Goal: Transaction & Acquisition: Purchase product/service

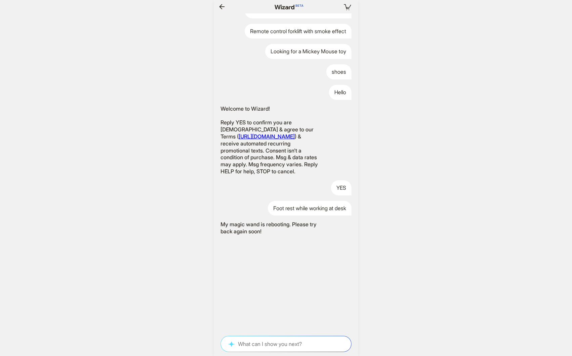
scroll to position [0, 1285]
click at [251, 341] on textarea at bounding box center [286, 344] width 130 height 7
type textarea "**********"
click at [284, 346] on textarea "**********" at bounding box center [286, 344] width 130 height 7
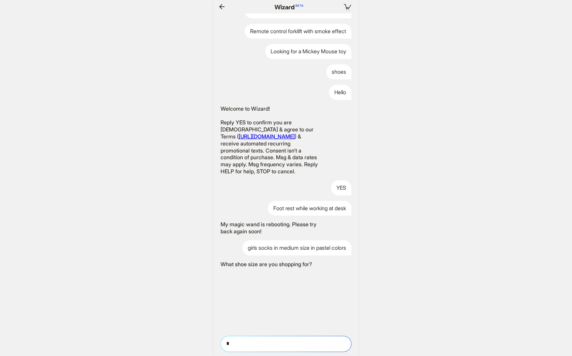
type textarea "*"
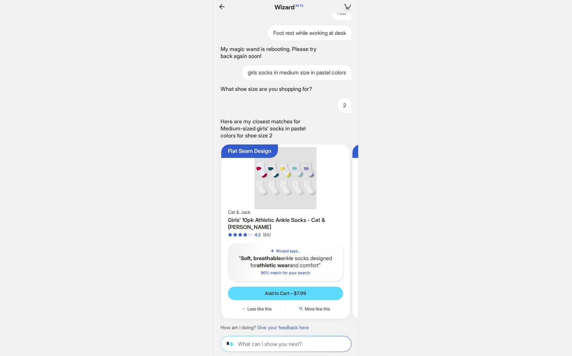
scroll to position [0, 1341]
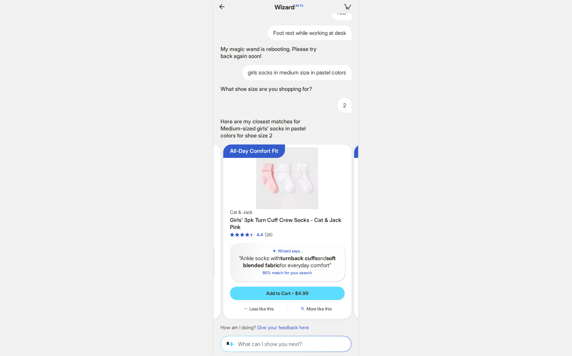
scroll to position [0, 1038]
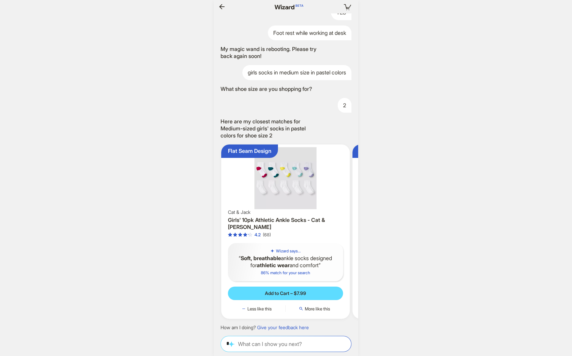
scroll to position [0, 93]
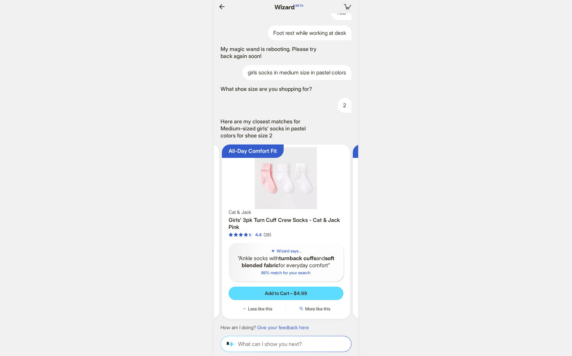
click at [301, 199] on img at bounding box center [286, 178] width 123 height 62
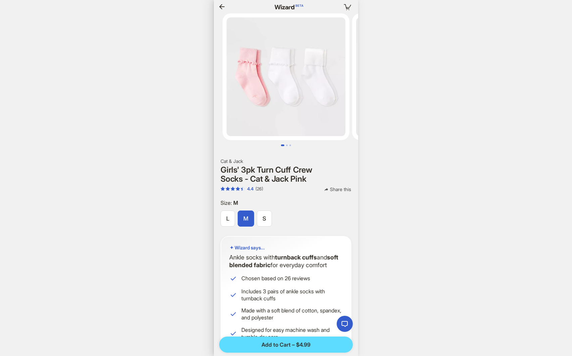
click at [221, 7] on icon "button" at bounding box center [221, 6] width 5 height 5
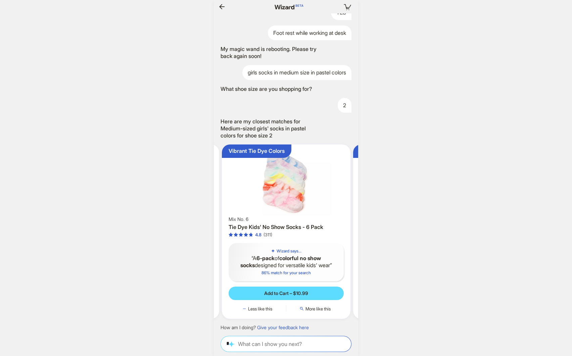
click at [294, 193] on img at bounding box center [286, 181] width 123 height 69
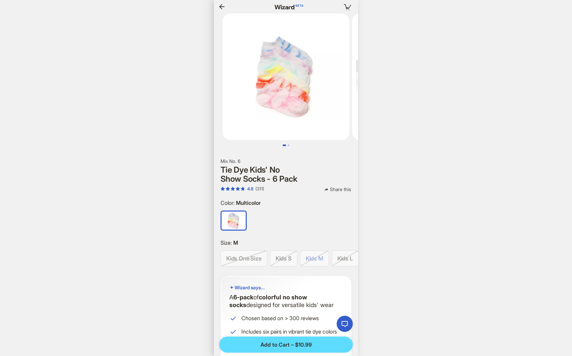
click at [311, 261] on div at bounding box center [314, 258] width 28 height 15
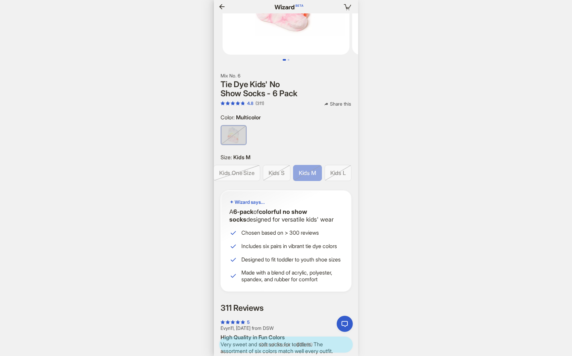
click at [224, 6] on icon "button" at bounding box center [221, 6] width 5 height 5
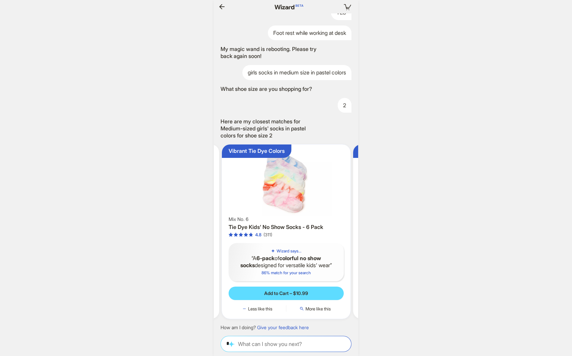
click at [309, 196] on img at bounding box center [286, 181] width 123 height 69
click at [299, 26] on div "Foot rest while working at desk" at bounding box center [310, 33] width 84 height 15
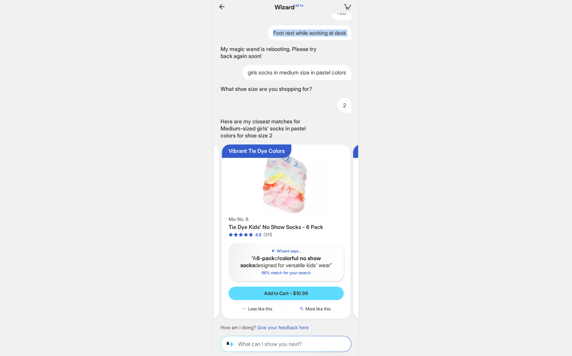
click at [299, 26] on div "Foot rest while working at desk" at bounding box center [310, 33] width 84 height 15
copy div "Foot rest while working at desk My magic wand is rebooting. Please try back aga…"
click at [296, 200] on img at bounding box center [286, 181] width 123 height 69
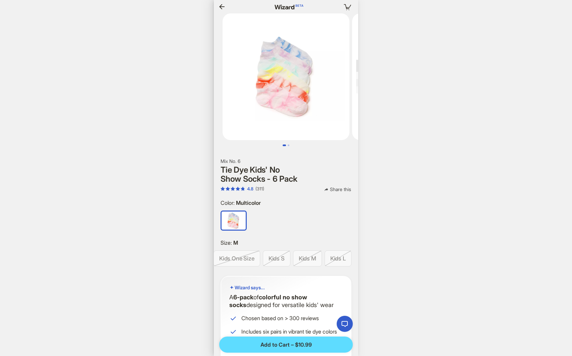
click at [338, 188] on span "Share this" at bounding box center [340, 190] width 21 height 6
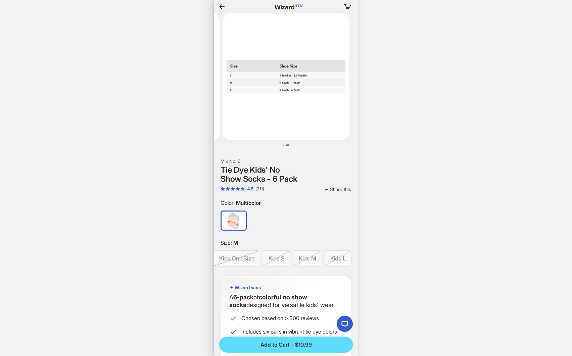
scroll to position [0, 1094]
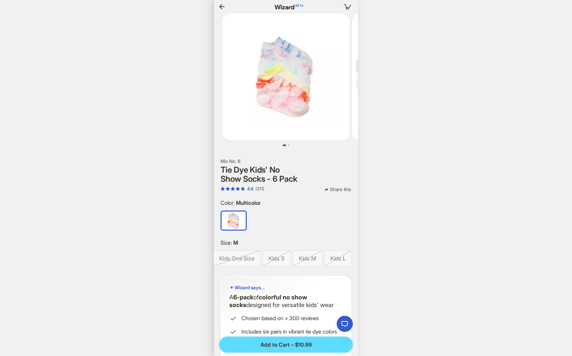
click at [220, 4] on icon "button" at bounding box center [222, 7] width 8 height 8
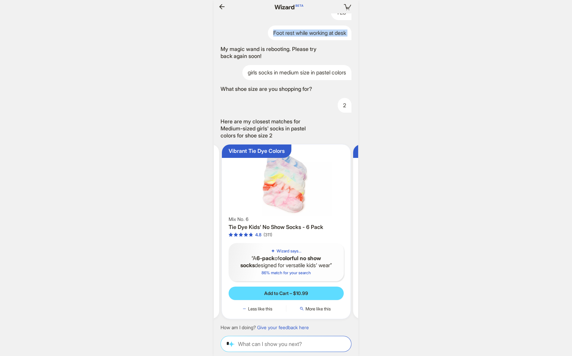
scroll to position [0, 1152]
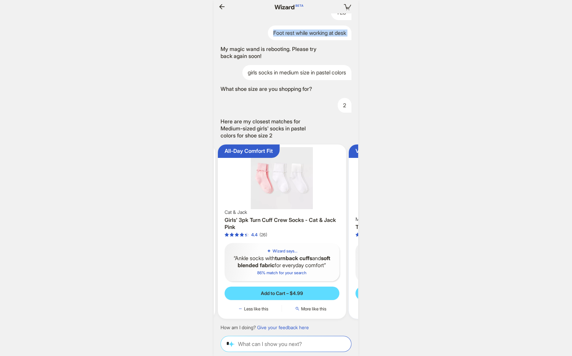
scroll to position [0, 83]
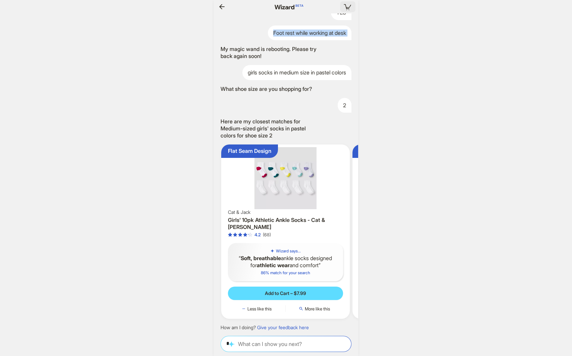
scroll to position [0, 1102]
click at [274, 291] on span "Add to Cart – $7.99" at bounding box center [285, 294] width 41 height 6
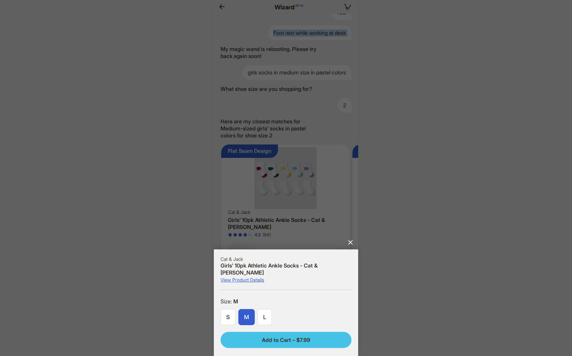
click at [284, 340] on span "Add to Cart – $7.99" at bounding box center [286, 340] width 48 height 7
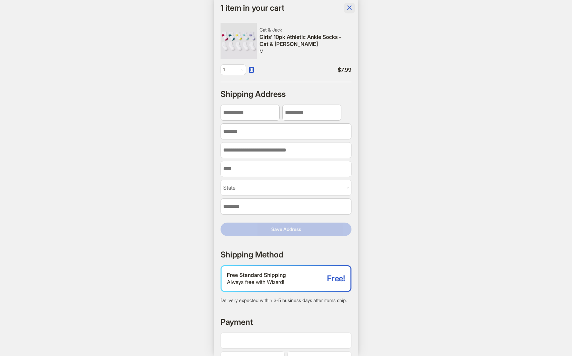
click at [351, 8] on icon "button" at bounding box center [349, 8] width 8 height 8
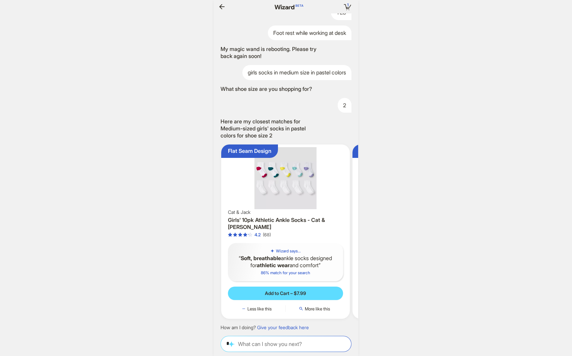
scroll to position [0, 1066]
click at [284, 343] on textarea "*" at bounding box center [286, 344] width 130 height 7
type textarea "**********"
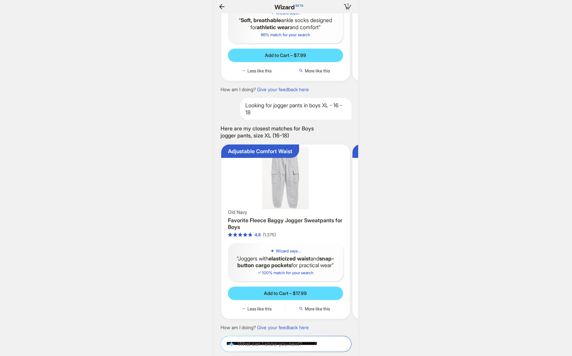
scroll to position [0, 1283]
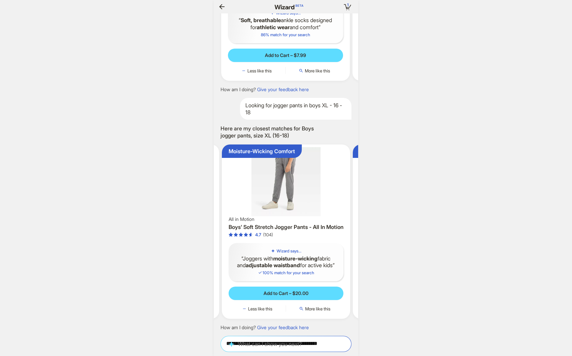
scroll to position [0, 1317]
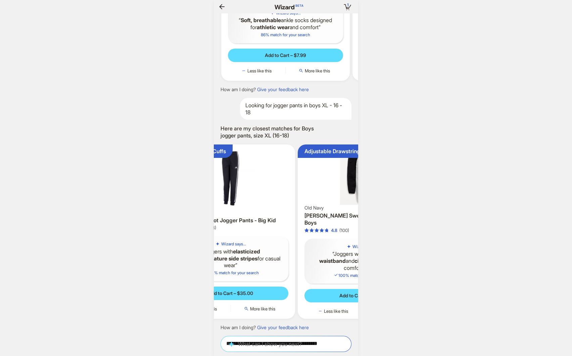
scroll to position [0, 1035]
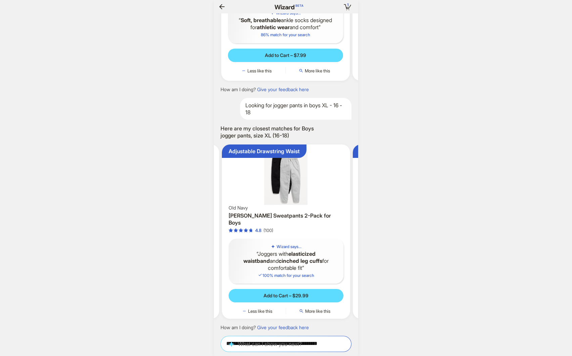
scroll to position [0, 1058]
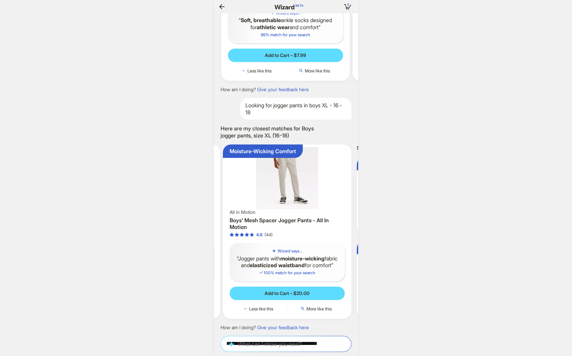
scroll to position [0, 524]
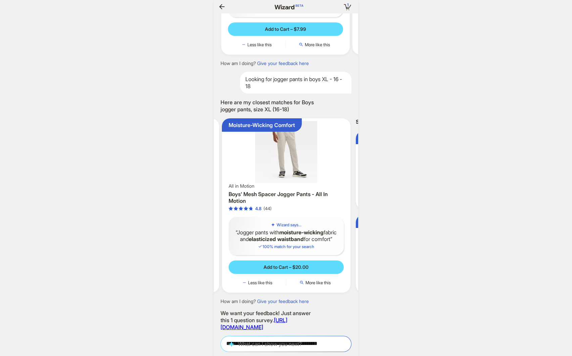
click at [287, 317] on link "[URL][DOMAIN_NAME]" at bounding box center [253, 324] width 67 height 14
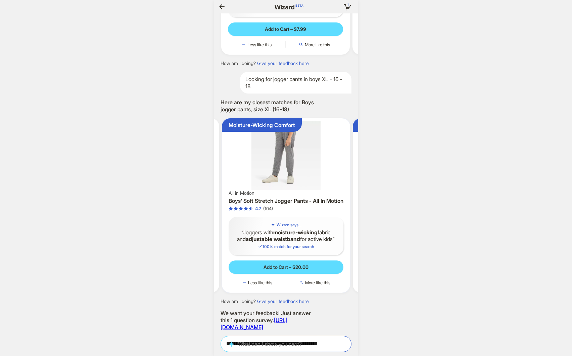
click at [290, 135] on img at bounding box center [286, 155] width 123 height 69
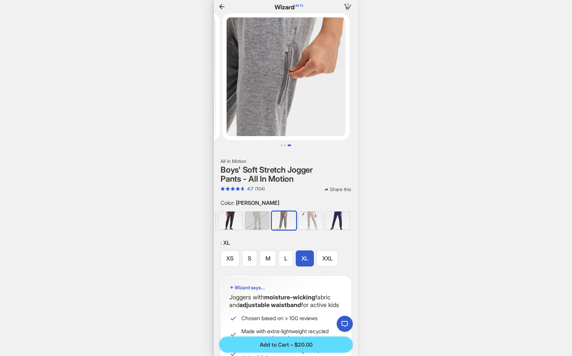
click at [321, 215] on img at bounding box center [311, 221] width 24 height 18
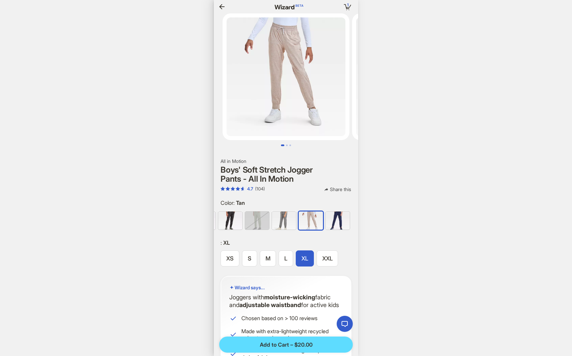
click at [309, 257] on label "XL" at bounding box center [305, 259] width 18 height 16
click at [232, 220] on img at bounding box center [230, 221] width 24 height 18
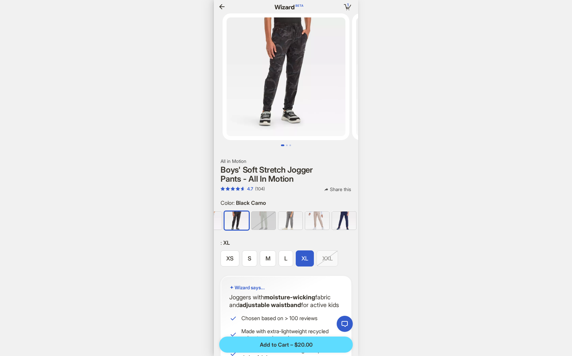
click at [346, 223] on img at bounding box center [344, 221] width 24 height 18
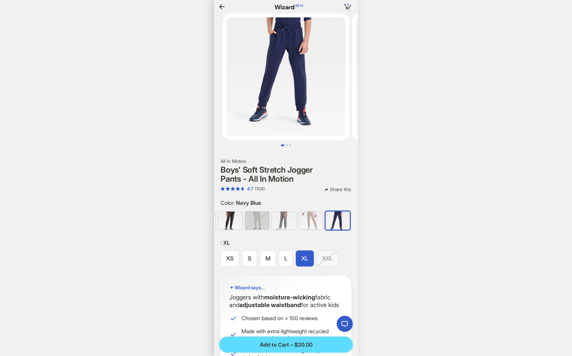
click at [219, 7] on icon "button" at bounding box center [222, 7] width 8 height 8
click at [218, 5] on icon "button" at bounding box center [222, 7] width 8 height 8
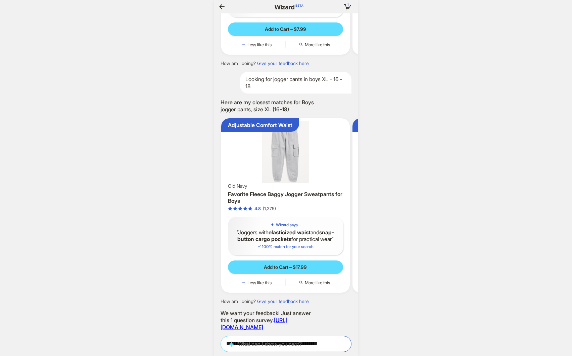
click at [308, 153] on img at bounding box center [285, 152] width 123 height 62
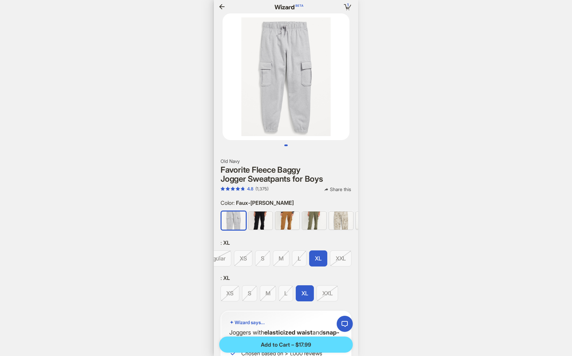
click at [262, 217] on img at bounding box center [260, 221] width 24 height 18
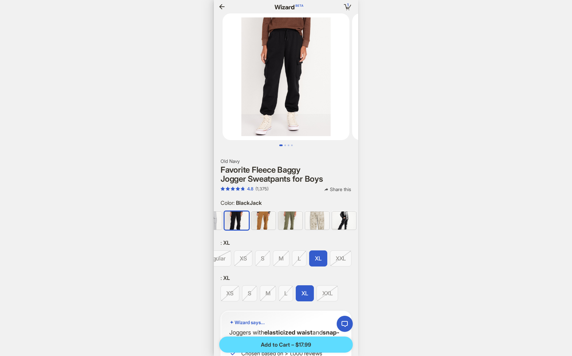
click at [260, 221] on img at bounding box center [263, 221] width 24 height 18
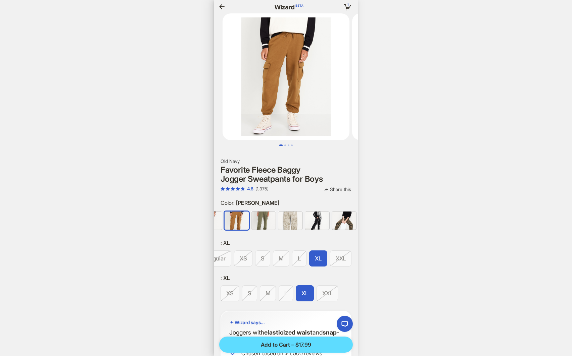
click at [279, 220] on img at bounding box center [290, 221] width 24 height 18
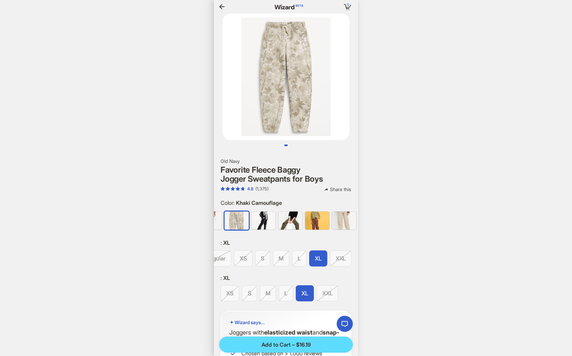
click at [300, 219] on img at bounding box center [290, 221] width 24 height 18
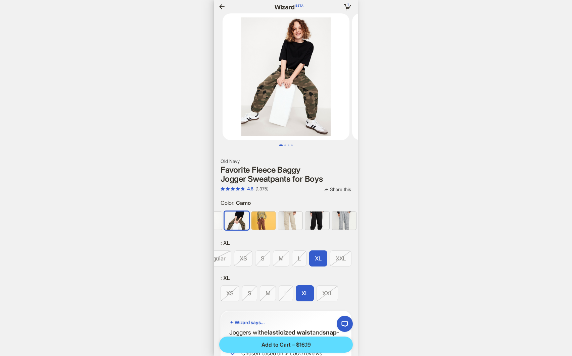
click at [311, 220] on img at bounding box center [317, 221] width 24 height 18
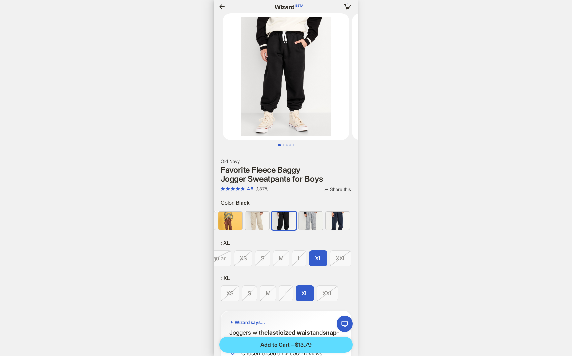
click at [317, 221] on img at bounding box center [311, 221] width 24 height 18
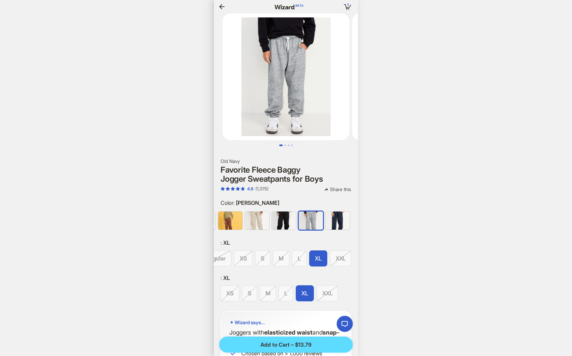
click at [329, 220] on img at bounding box center [338, 221] width 24 height 18
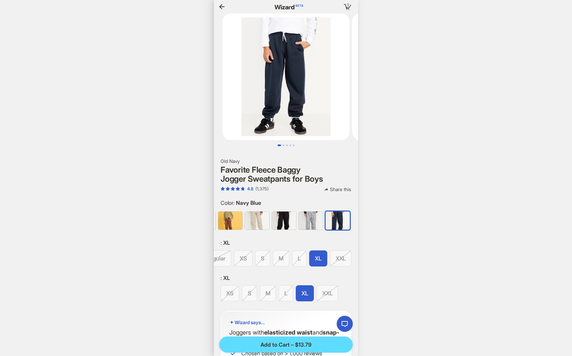
click at [342, 220] on img at bounding box center [338, 221] width 24 height 18
click at [316, 223] on img at bounding box center [311, 221] width 24 height 18
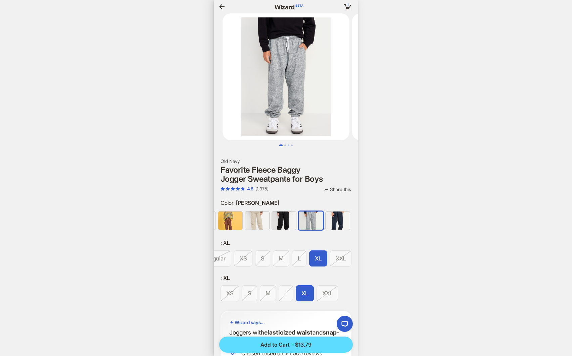
click at [293, 225] on img at bounding box center [284, 221] width 24 height 18
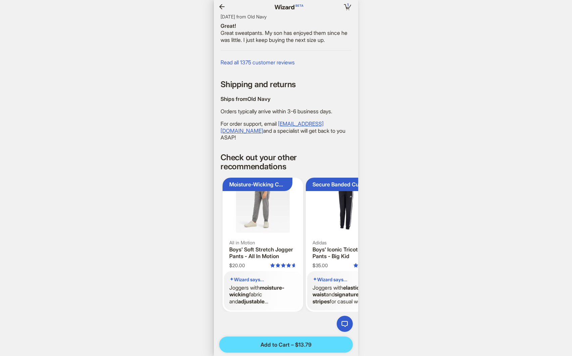
click at [221, 4] on icon "button" at bounding box center [221, 6] width 5 height 5
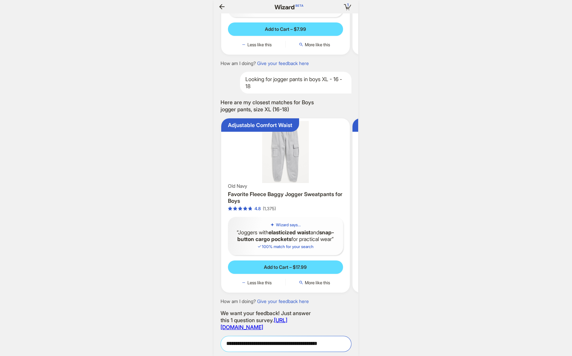
click at [283, 344] on textarea "**********" at bounding box center [286, 344] width 130 height 7
type textarea "*"
type textarea "**********"
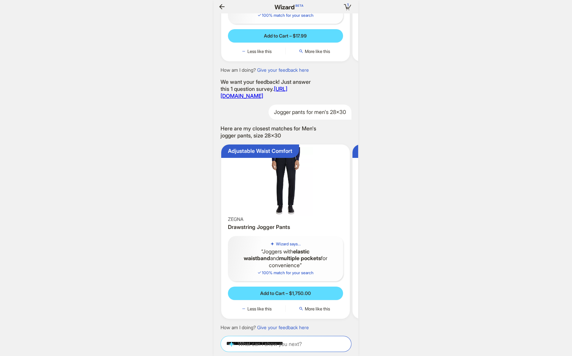
scroll to position [0, 87]
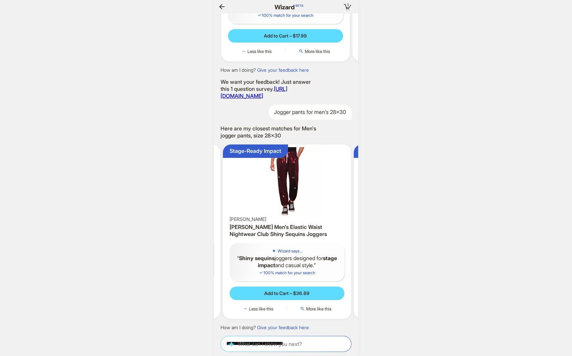
scroll to position [0, 131]
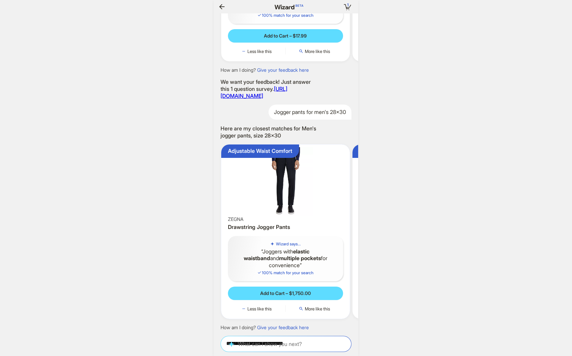
click at [289, 189] on img at bounding box center [285, 181] width 123 height 69
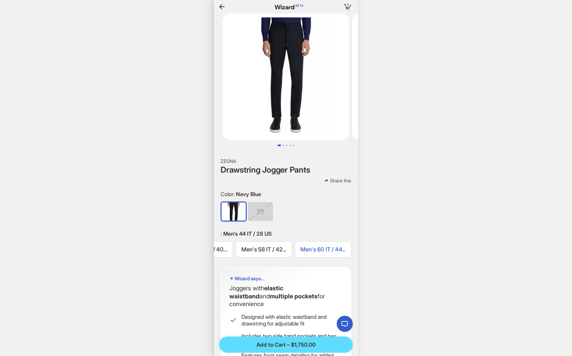
click at [317, 248] on span "Men's 60 IT / 44..." at bounding box center [322, 249] width 45 height 7
click at [268, 248] on span "Men's 58 IT / 42..." at bounding box center [263, 249] width 45 height 7
click at [263, 249] on span "Men's 44 IT / 28..." at bounding box center [248, 249] width 45 height 7
click at [259, 217] on img at bounding box center [260, 212] width 24 height 18
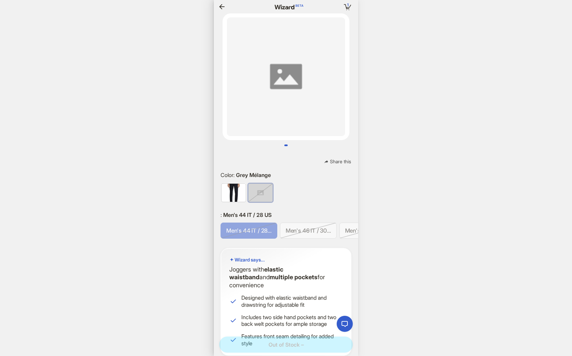
click at [238, 193] on img at bounding box center [233, 193] width 24 height 18
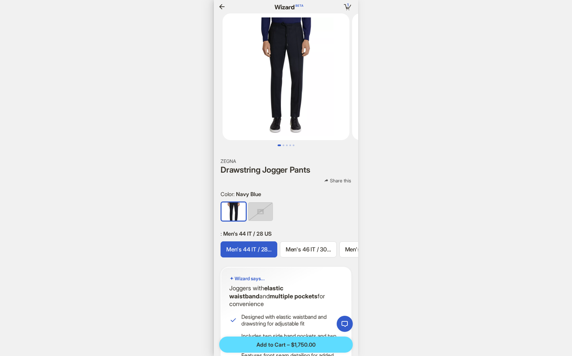
scroll to position [0, 43]
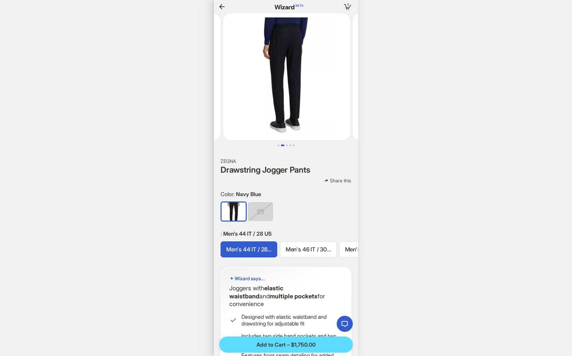
scroll to position [0, 130]
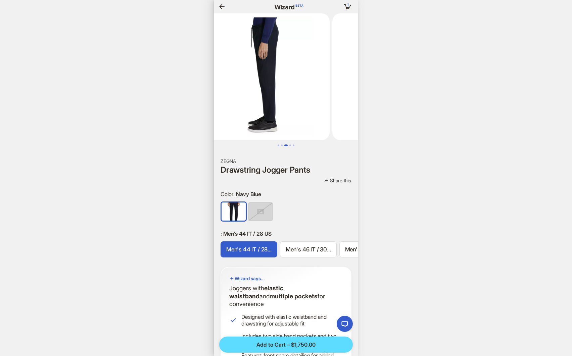
scroll to position [0, 368]
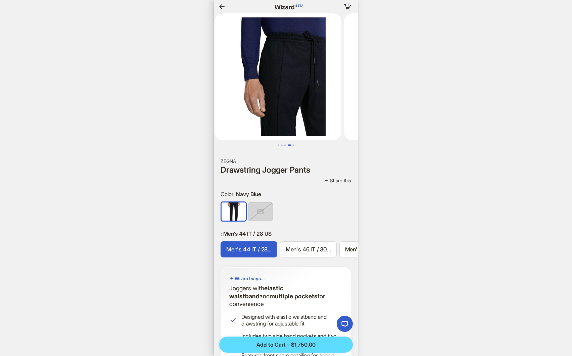
scroll to position [0, 405]
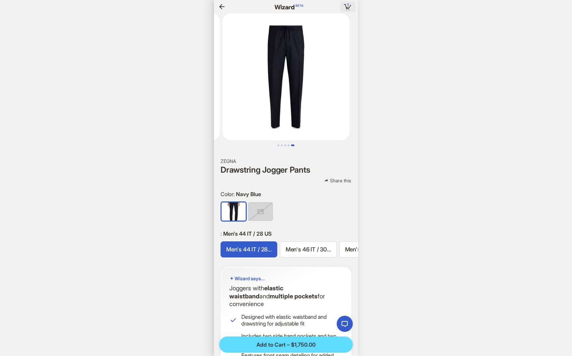
click at [348, 5] on span "1" at bounding box center [348, 4] width 2 height 5
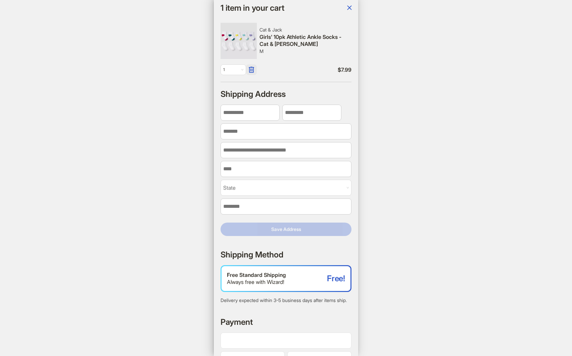
click at [252, 70] on icon "button" at bounding box center [251, 70] width 8 height 8
click at [358, 81] on button "OK" at bounding box center [350, 78] width 16 height 11
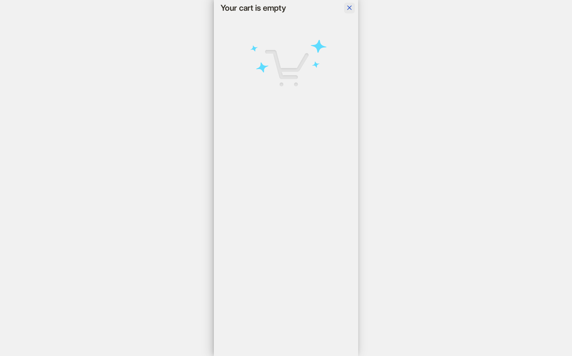
click at [351, 10] on icon "button" at bounding box center [349, 8] width 8 height 8
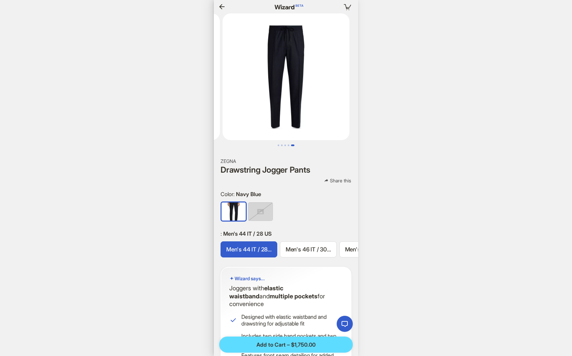
click at [220, 9] on icon "button" at bounding box center [222, 7] width 8 height 8
